Goal: Task Accomplishment & Management: Manage account settings

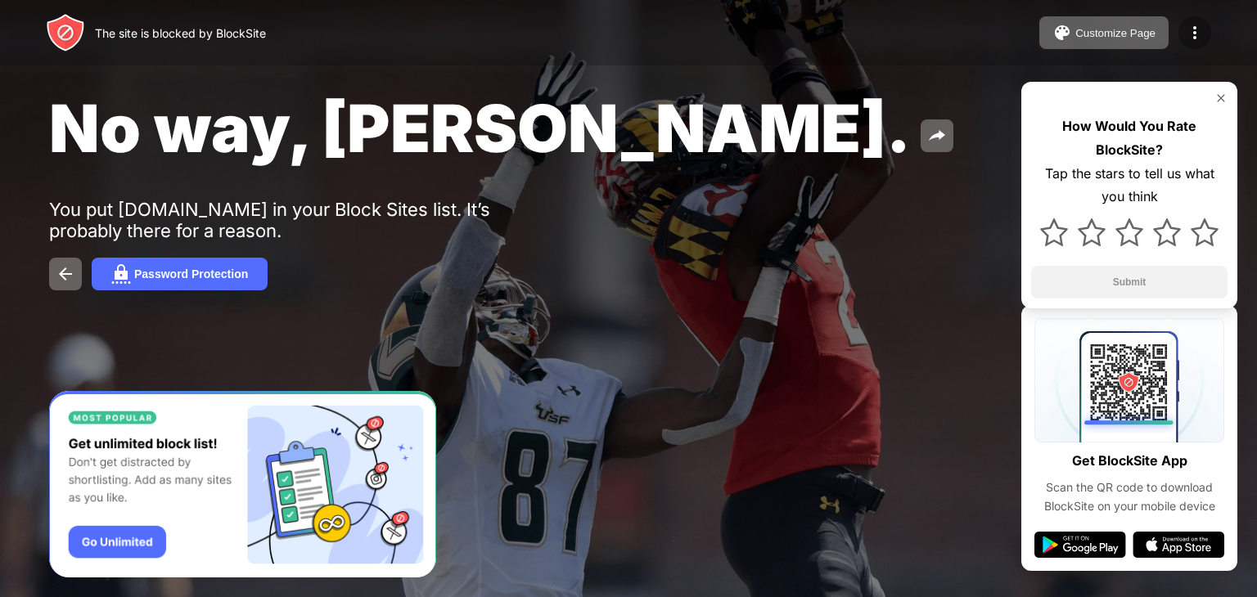
click at [1191, 26] on img at bounding box center [1195, 33] width 20 height 20
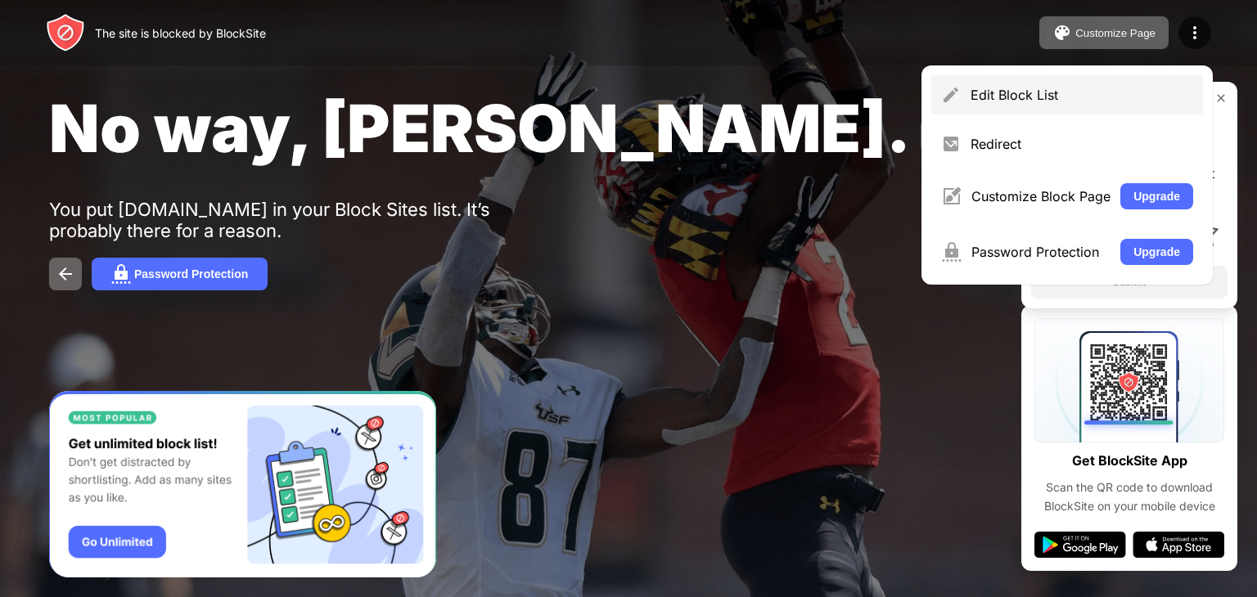
click at [1041, 82] on div "Edit Block List" at bounding box center [1067, 94] width 272 height 39
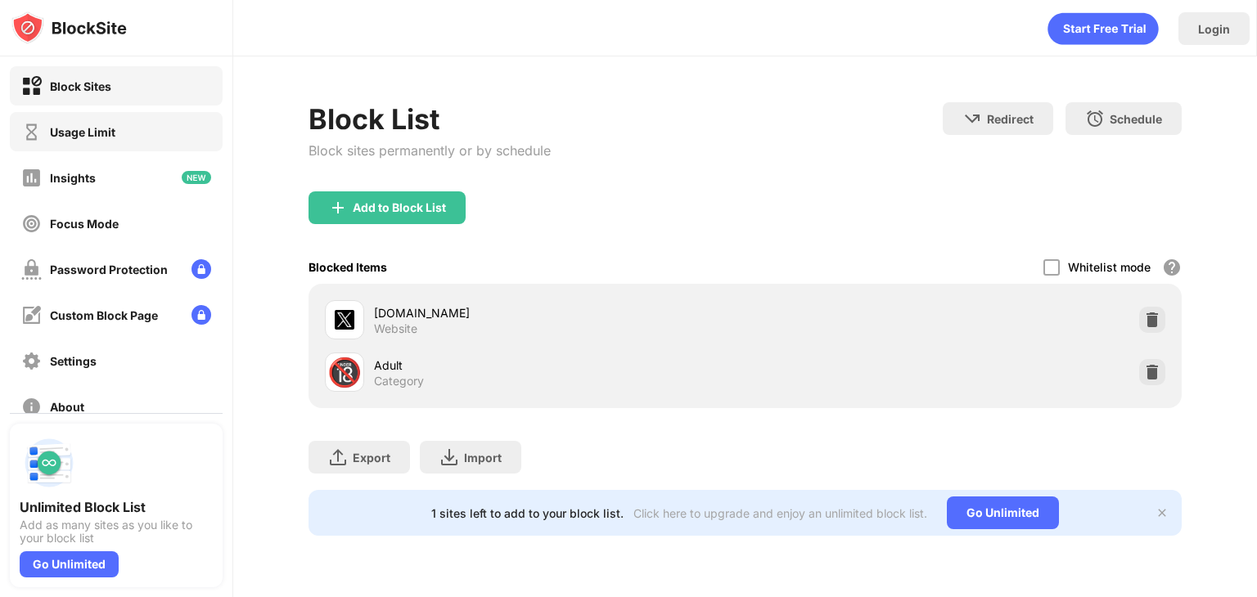
click at [108, 138] on div "Usage Limit" at bounding box center [82, 132] width 65 height 14
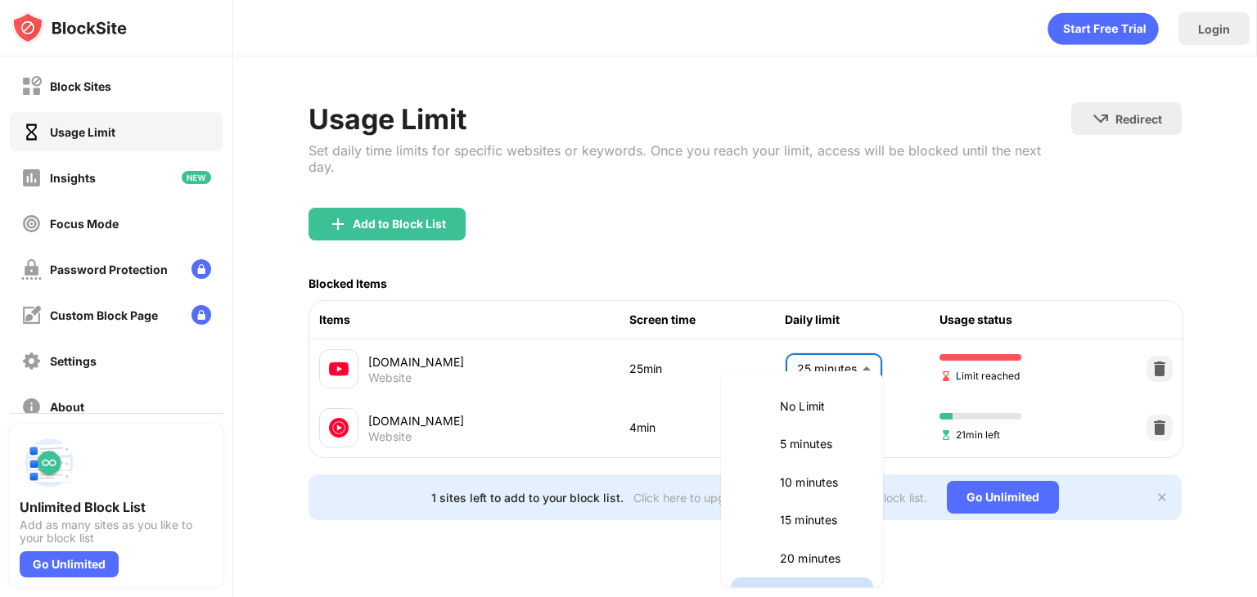
click at [798, 335] on body "Block Sites Usage Limit Insights Focus Mode Password Protection Custom Block Pa…" at bounding box center [628, 298] width 1257 height 597
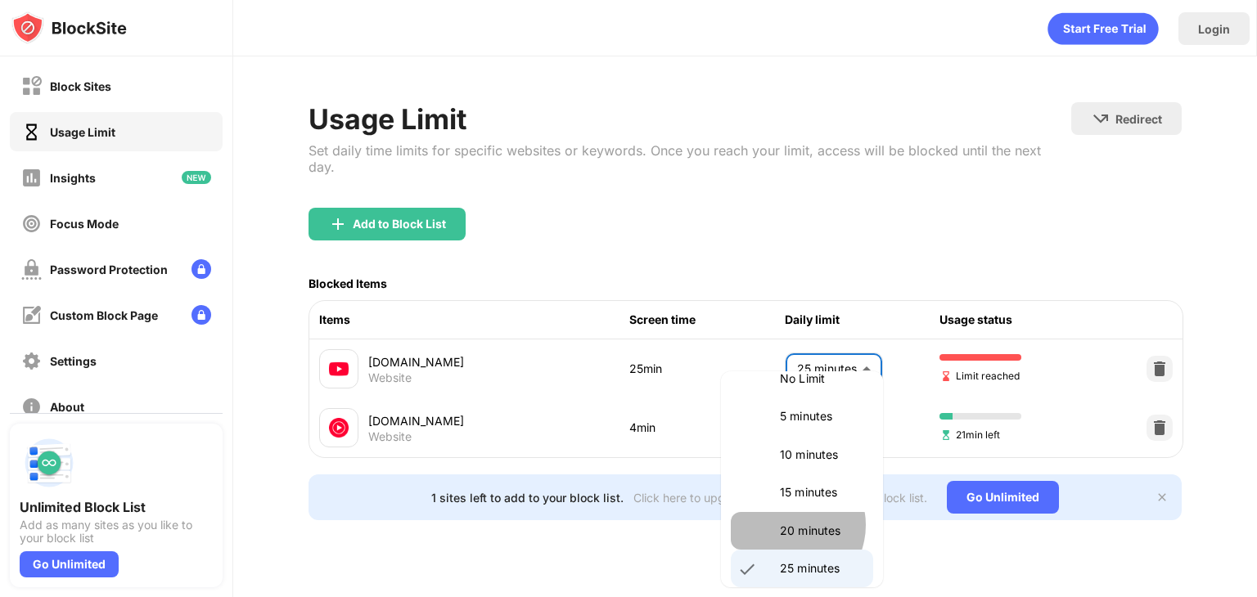
click at [785, 524] on p "20 minutes" at bounding box center [821, 531] width 83 height 18
type input "**"
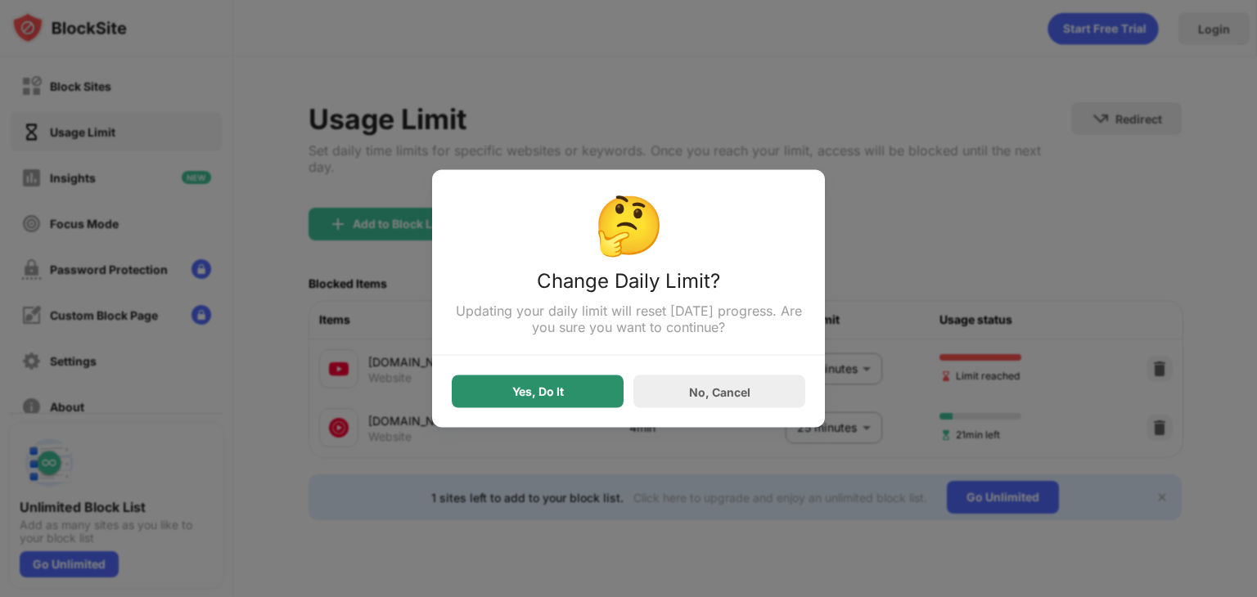
drag, startPoint x: 429, startPoint y: 389, endPoint x: 479, endPoint y: 399, distance: 51.0
click at [479, 596] on div "🤔 Change Daily Limit? Updating your daily limit will reset [DATE] progress. Are…" at bounding box center [628, 597] width 1257 height 0
click at [479, 399] on div "Yes, Do It" at bounding box center [538, 391] width 172 height 33
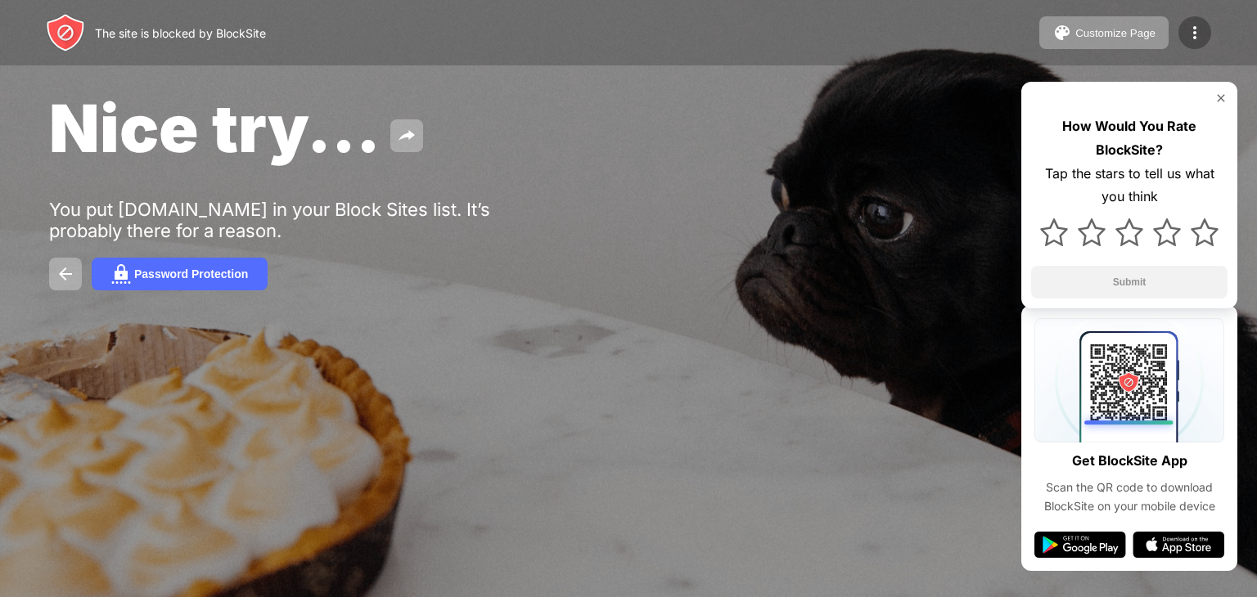
click at [1193, 24] on img at bounding box center [1195, 33] width 20 height 20
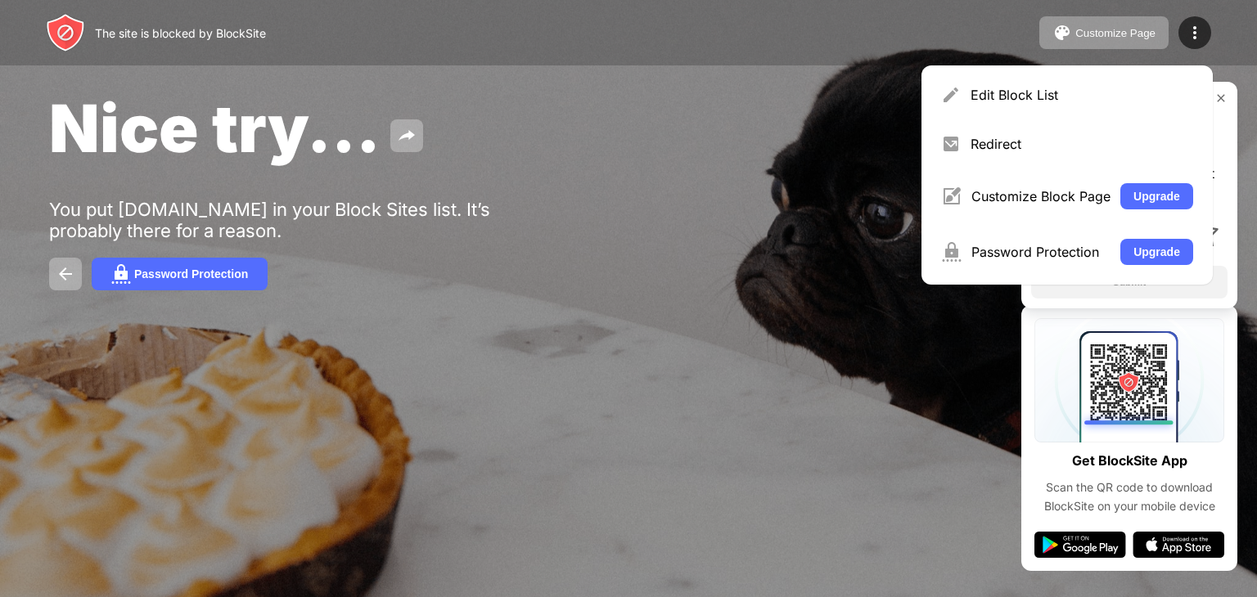
click at [599, 173] on div "Nice try... You put [DOMAIN_NAME] in your Block Sites list. It’s probably there…" at bounding box center [628, 189] width 1257 height 379
